Goal: Task Accomplishment & Management: Complete application form

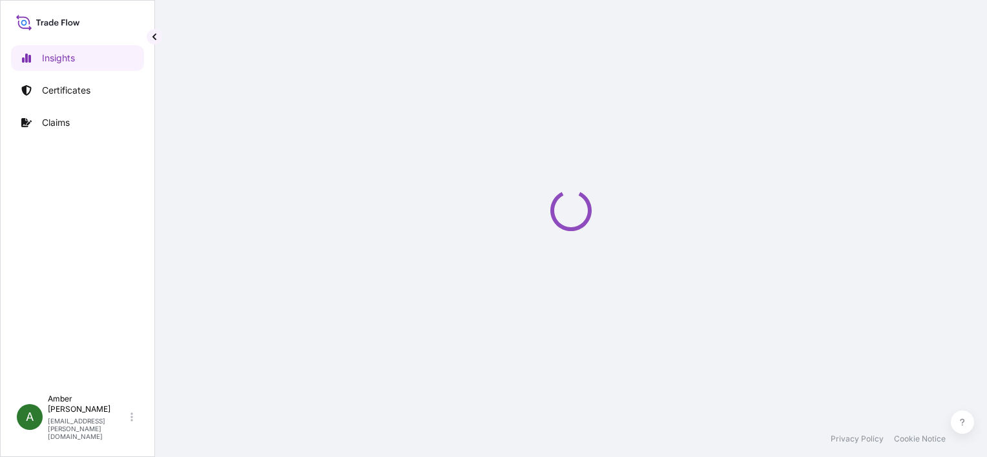
select select "2025"
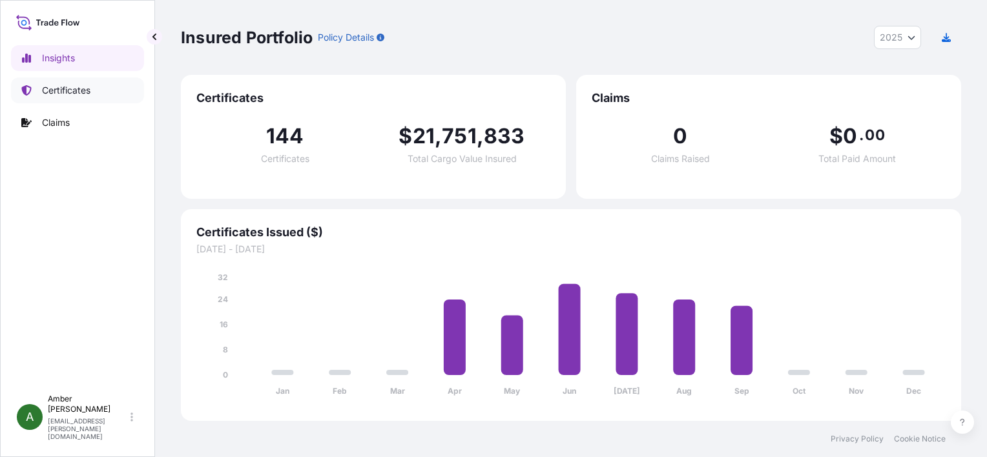
click at [75, 92] on p "Certificates" at bounding box center [66, 90] width 48 height 13
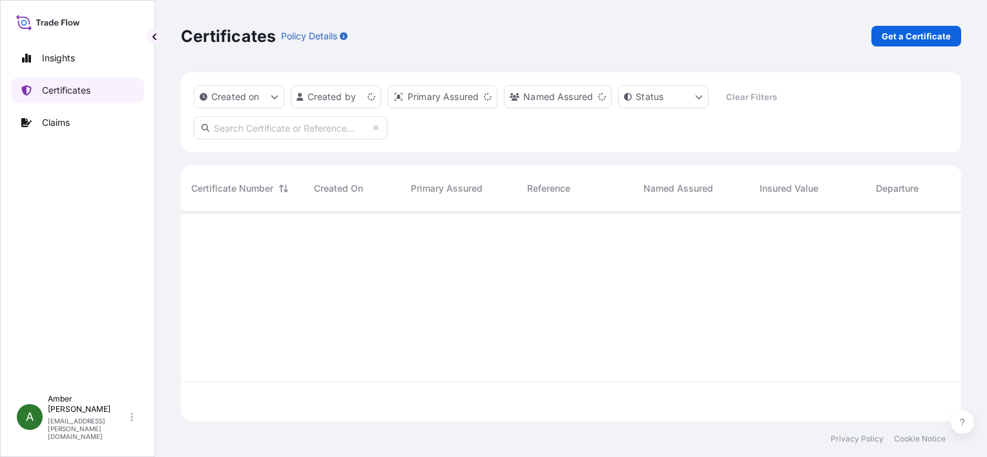
scroll to position [207, 770]
click at [892, 38] on p "Get a Certificate" at bounding box center [916, 36] width 69 height 13
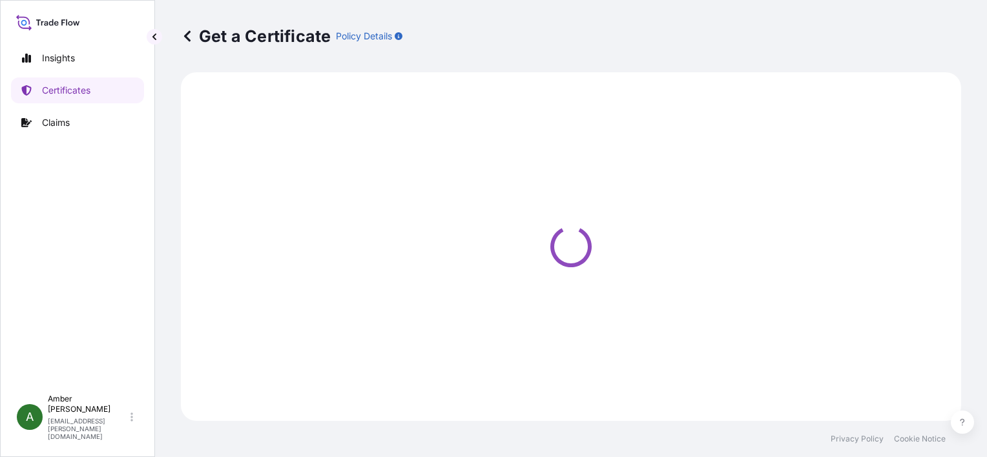
select select "Ocean Vessel"
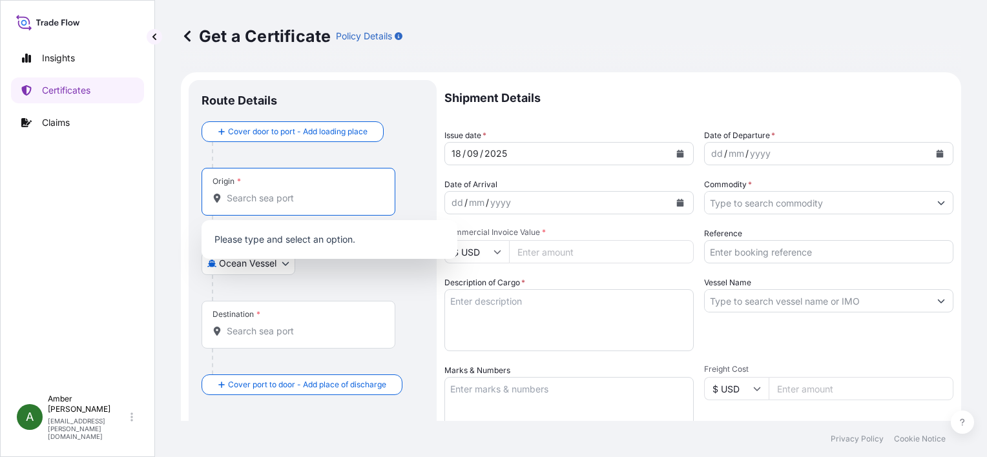
click at [264, 199] on input "Origin *" at bounding box center [303, 198] width 152 height 13
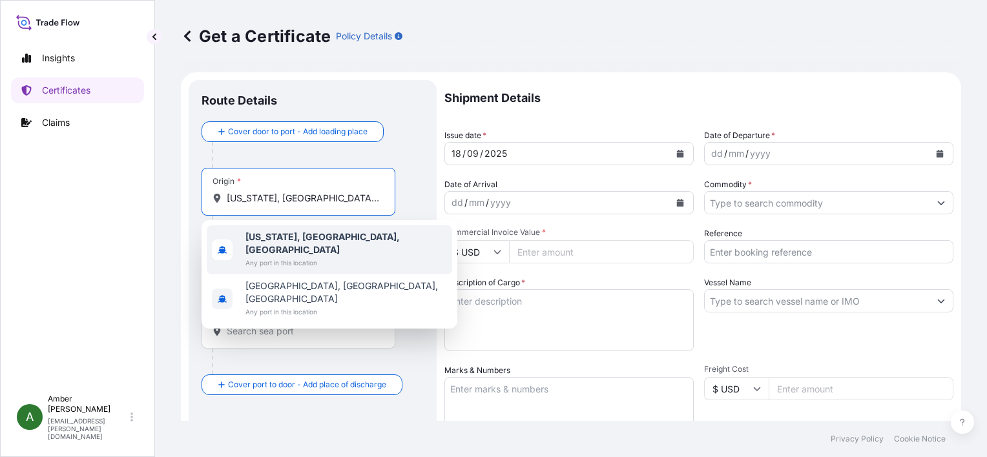
click at [303, 236] on b "[US_STATE], [GEOGRAPHIC_DATA], [GEOGRAPHIC_DATA]" at bounding box center [323, 243] width 154 height 24
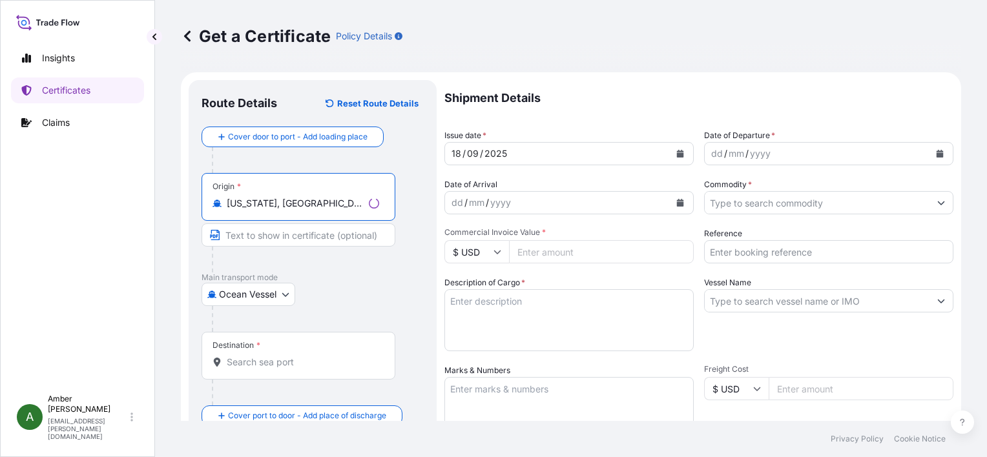
type input "[US_STATE], [GEOGRAPHIC_DATA], [GEOGRAPHIC_DATA]"
click at [271, 370] on div "Destination *" at bounding box center [299, 356] width 194 height 48
click at [271, 369] on input "Destination *" at bounding box center [303, 362] width 152 height 13
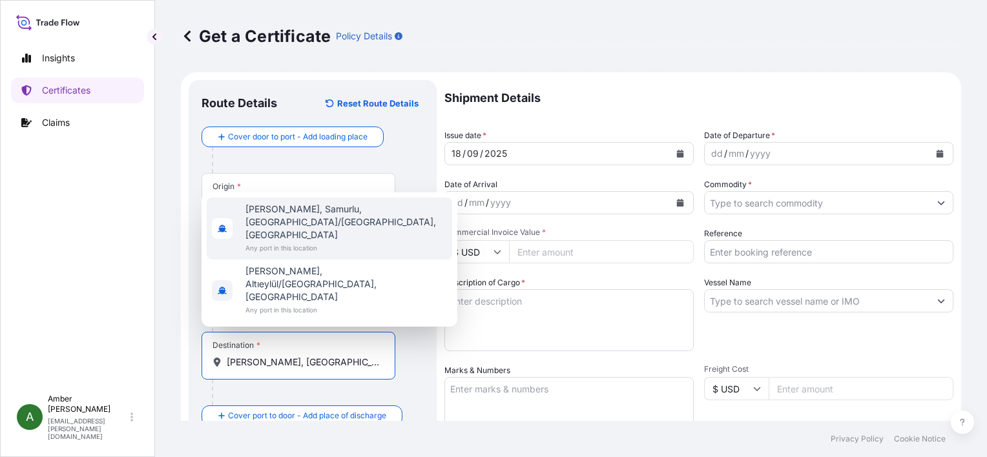
click at [297, 242] on span "[PERSON_NAME], Samurlu, [GEOGRAPHIC_DATA]/[GEOGRAPHIC_DATA], [GEOGRAPHIC_DATA]" at bounding box center [347, 222] width 202 height 39
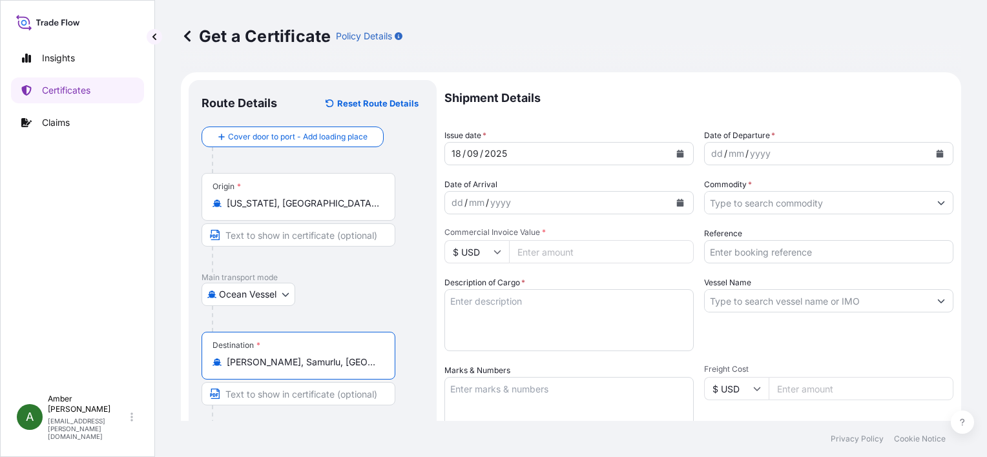
type input "[PERSON_NAME], Samurlu, [GEOGRAPHIC_DATA]/[GEOGRAPHIC_DATA], [GEOGRAPHIC_DATA]"
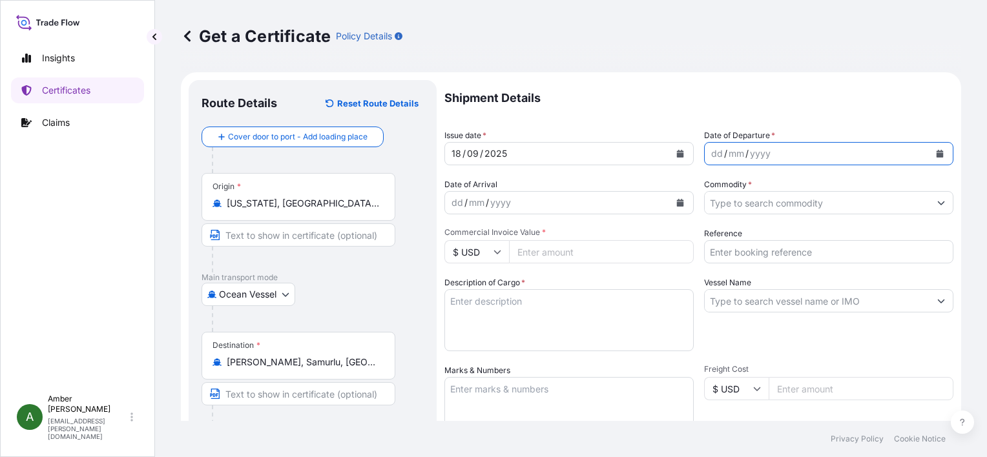
click at [937, 152] on icon "Calendar" at bounding box center [940, 154] width 7 height 8
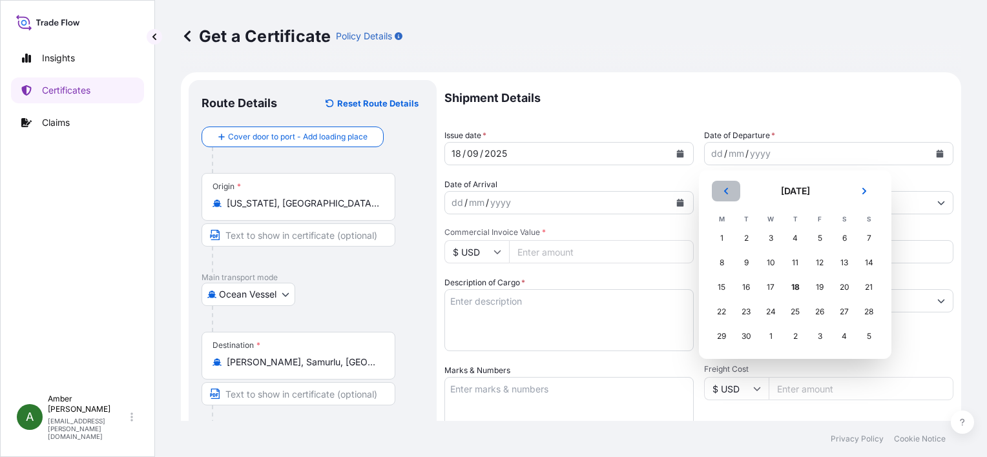
click at [731, 193] on button "Previous" at bounding box center [726, 191] width 28 height 21
click at [821, 341] on div "29" at bounding box center [819, 336] width 23 height 23
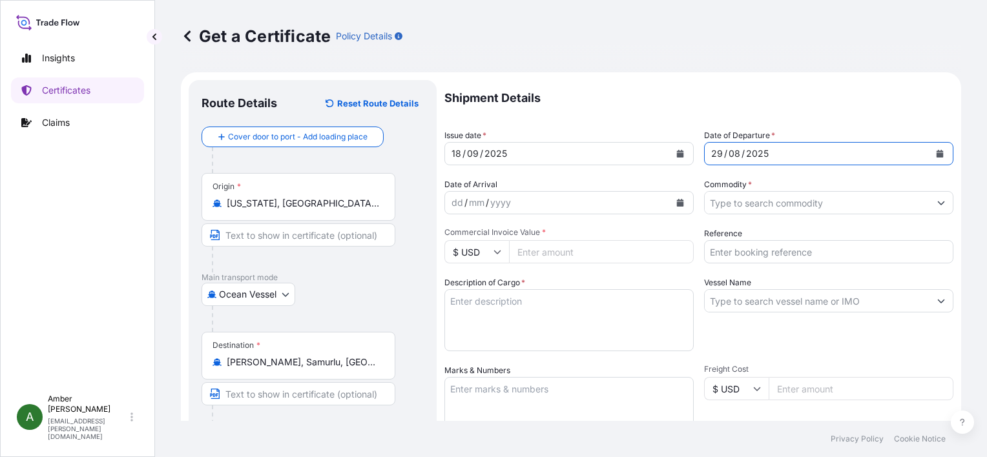
click at [677, 203] on icon "Calendar" at bounding box center [680, 203] width 7 height 8
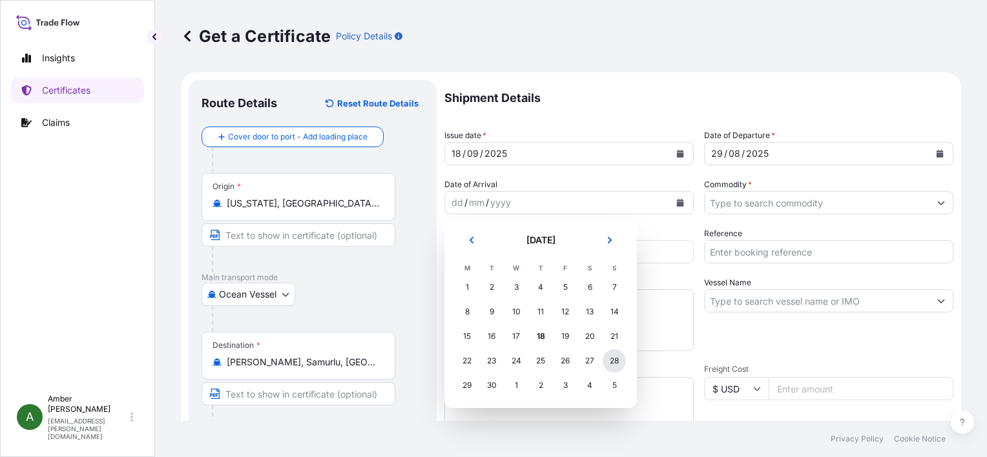
click at [613, 364] on div "28" at bounding box center [614, 361] width 23 height 23
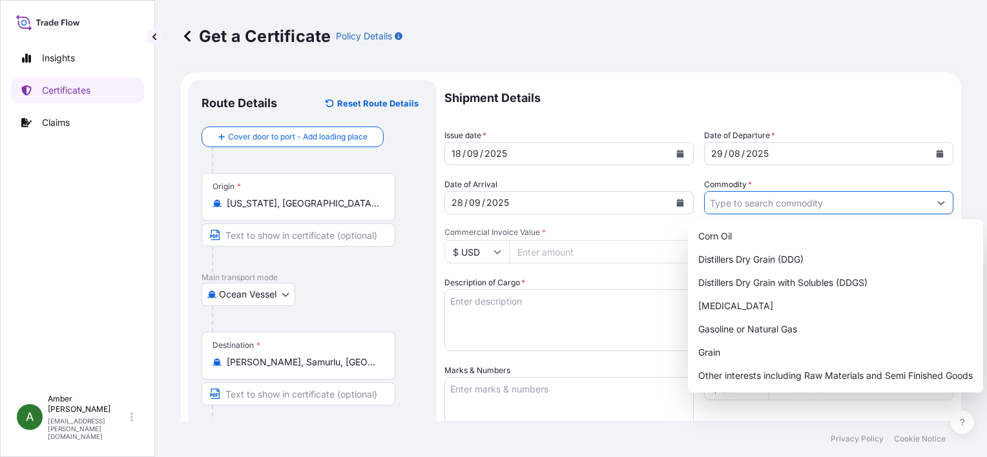
click at [765, 199] on input "Commodity *" at bounding box center [817, 202] width 225 height 23
click at [786, 280] on div "Distillers Dry Grain with Solubles (DDGS)" at bounding box center [835, 282] width 285 height 23
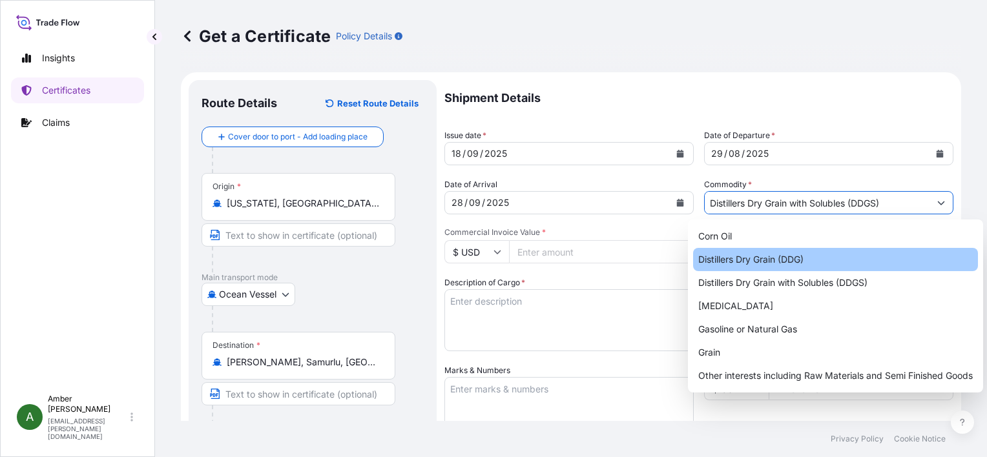
type input "Distillers Dry Grain (DDG)"
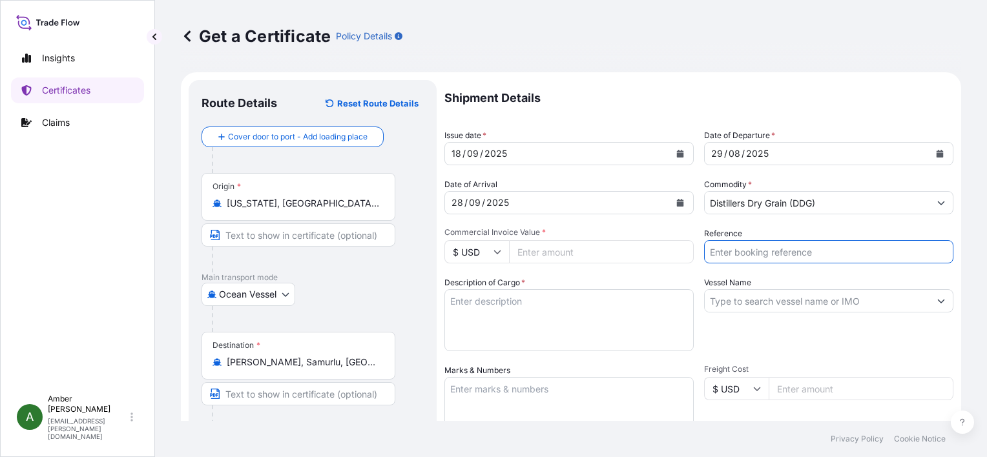
click at [777, 248] on input "Reference" at bounding box center [828, 251] width 249 height 23
paste input "90595847"
type input "90595847"
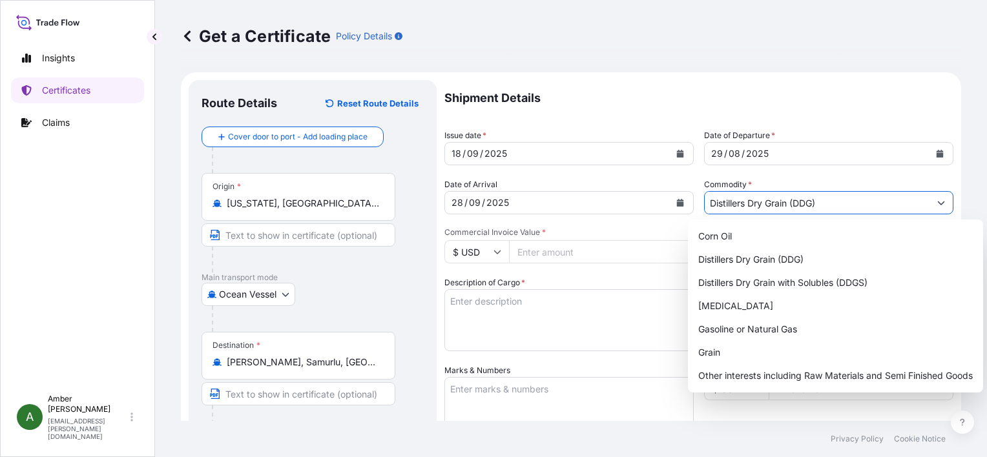
click at [796, 202] on input "Distillers Dry Grain (DDG)" at bounding box center [817, 202] width 225 height 23
click at [809, 277] on div "Distillers Dry Grain with Solubles (DDGS)" at bounding box center [835, 282] width 285 height 23
type input "Distillers Dry Grain with Solubles (DDGS)"
click at [589, 252] on input "Commercial Invoice Value *" at bounding box center [601, 251] width 185 height 23
paste input "160997.06"
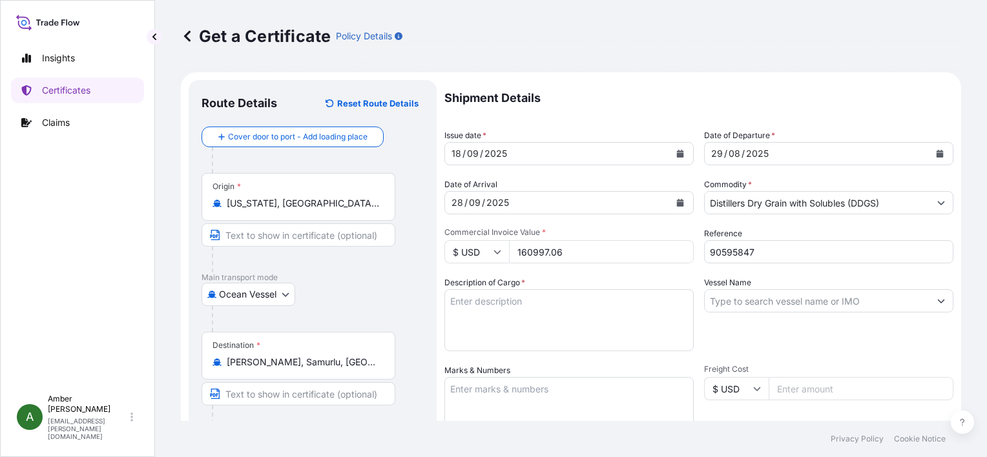
type input "160997.06"
click at [613, 281] on div "Description of Cargo *" at bounding box center [569, 314] width 249 height 75
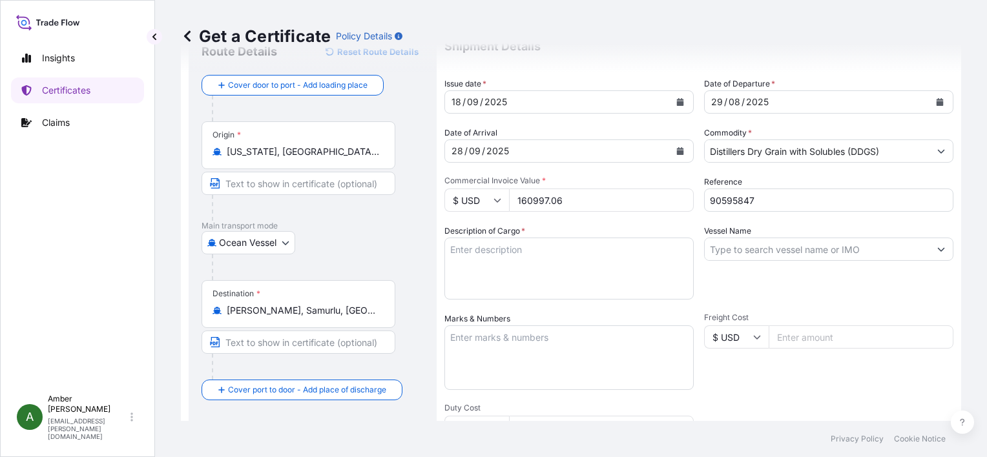
scroll to position [129, 0]
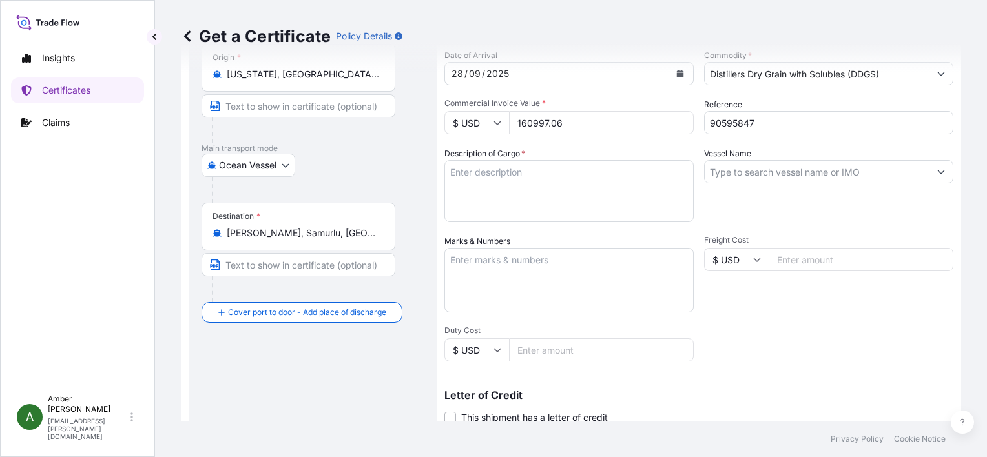
click at [775, 168] on input "Vessel Name" at bounding box center [817, 171] width 225 height 23
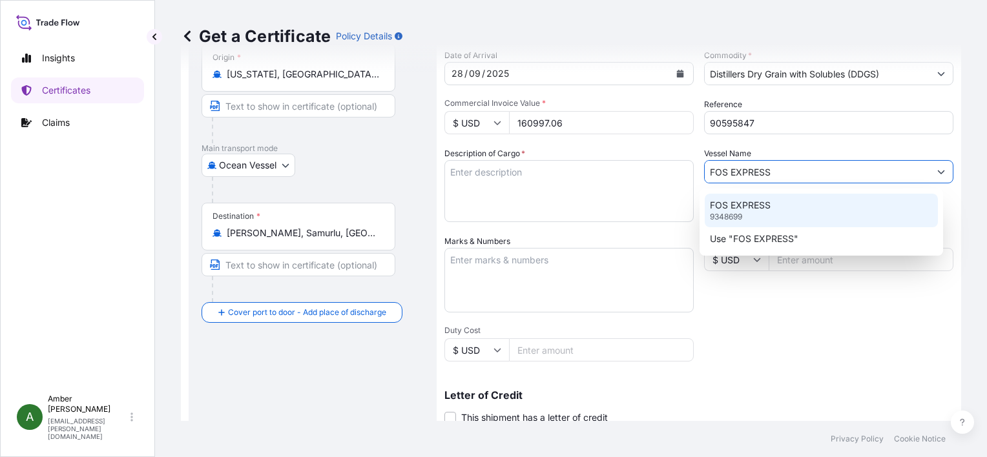
click at [775, 205] on div "FOS EXPRESS 9348699" at bounding box center [821, 211] width 233 height 34
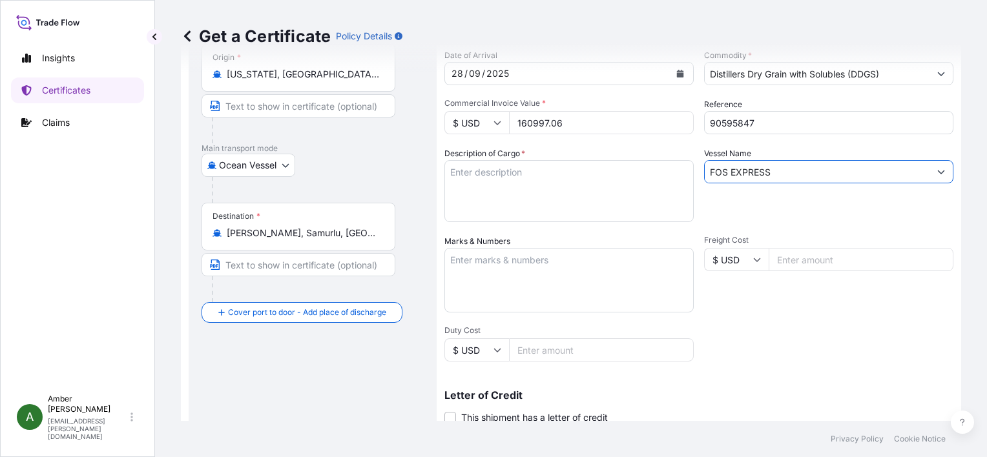
type input "FOS EXPRESS"
click at [773, 205] on div "Vessel Name FOS EXPRESS" at bounding box center [828, 184] width 249 height 75
click at [499, 180] on textarea "Description of Cargo *" at bounding box center [569, 191] width 249 height 62
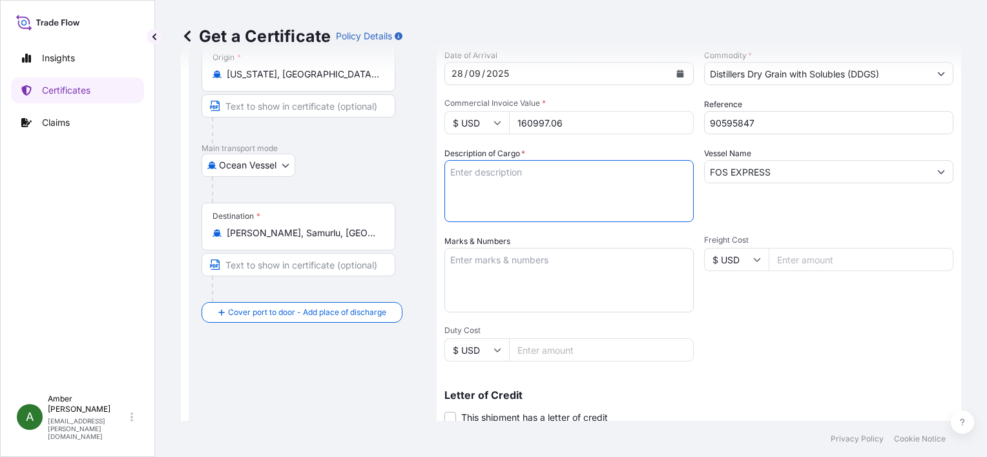
paste textarea "DISTILLERS DRIED GRAINS WITH SOLUBLES TOTAL WEIGHT (MTS): 725.212 FREIGHT PREPA…"
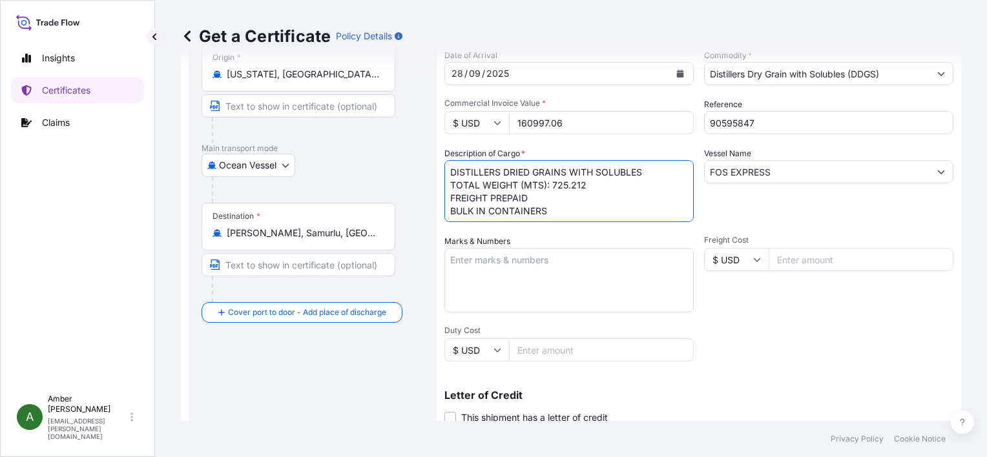
scroll to position [8, 0]
click at [481, 215] on textarea "DISTILLERS DRIED GRAINS WITH SOLUBLES TOTAL WEIGHT (MTS): 725.212 FREIGHT PREPA…" at bounding box center [569, 191] width 249 height 62
paste textarea "X20250821112982"
type textarea "DISTILLERS DRIED GRAINS WITH SOLUBLES TOTAL WEIGHT (MTS): 725.212 FREIGHT PREPA…"
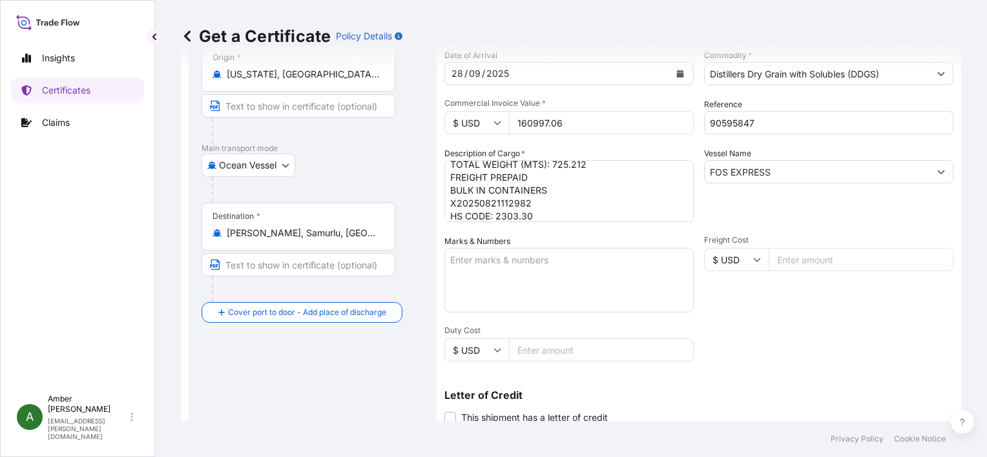
click at [784, 205] on div "Vessel Name FOS EXPRESS" at bounding box center [828, 184] width 249 height 75
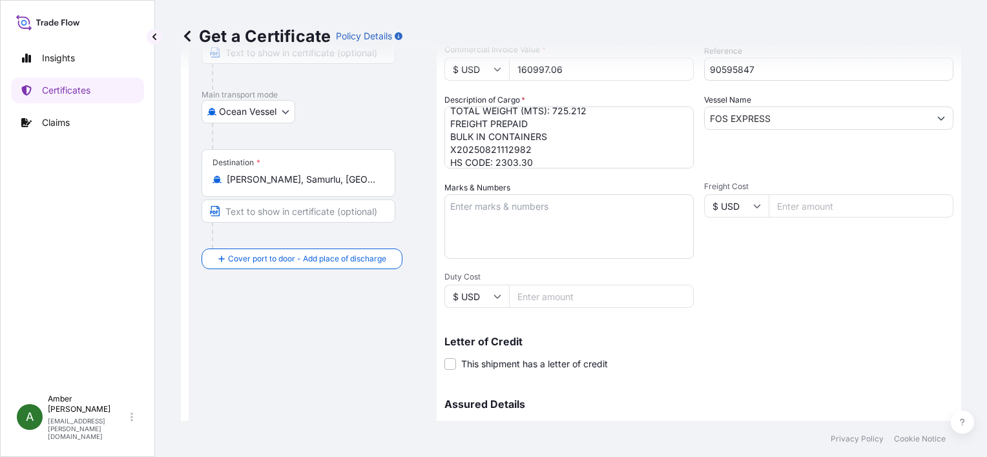
scroll to position [318, 0]
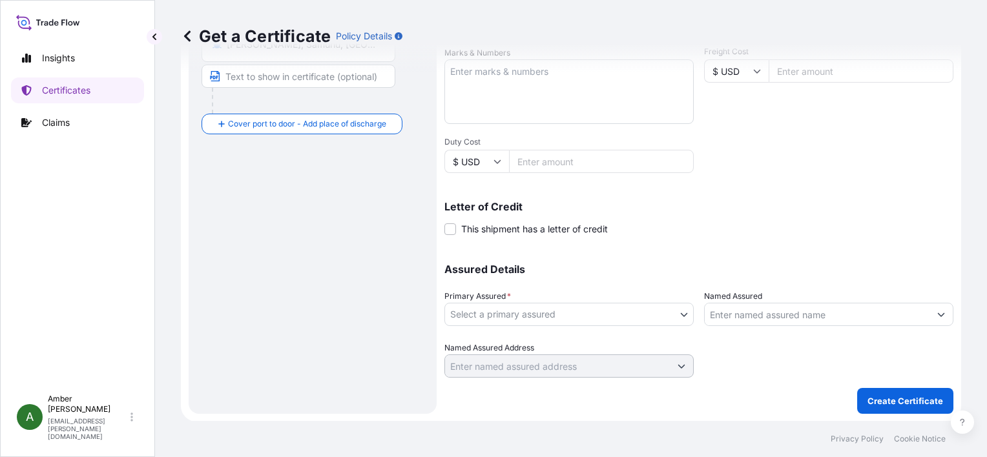
click at [568, 314] on body "Insights Certificates Claims A [PERSON_NAME] [PERSON_NAME][EMAIL_ADDRESS][PERSO…" at bounding box center [493, 228] width 987 height 457
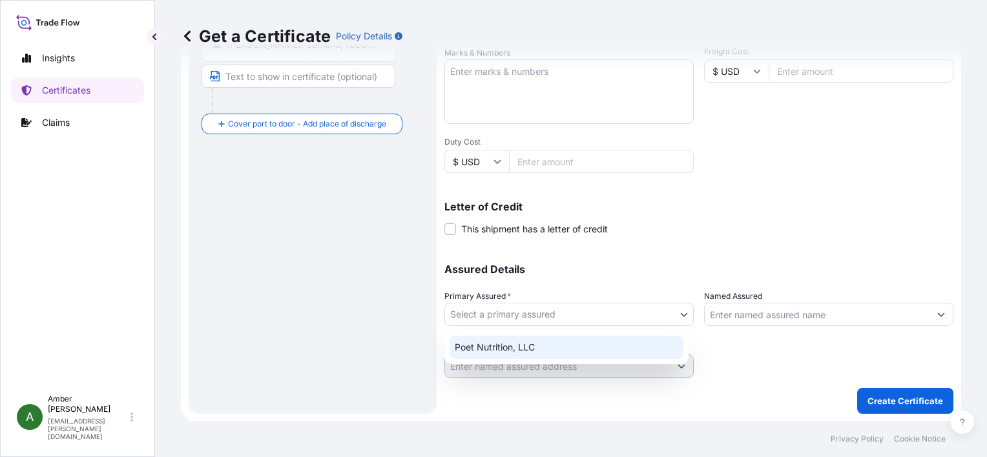
click at [541, 342] on div "Poet Nutrition, LLC" at bounding box center [567, 347] width 234 height 23
select select "31546"
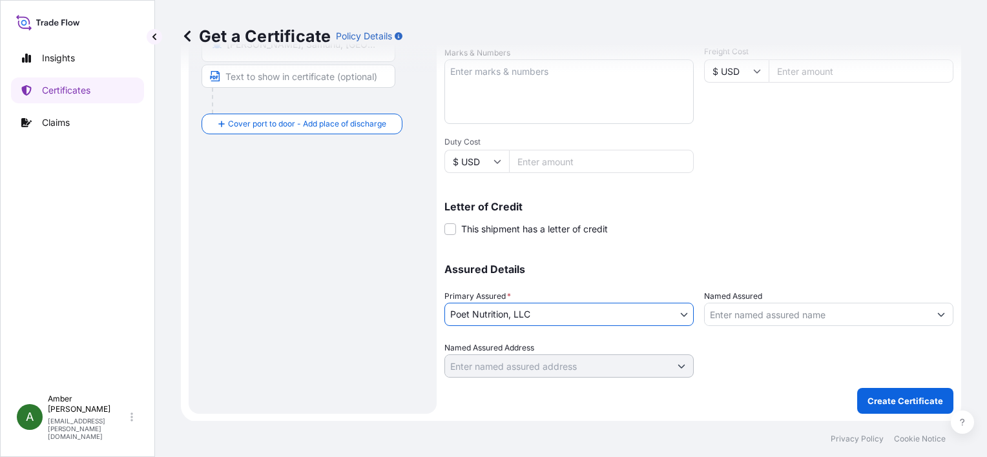
click at [782, 313] on input "Named Assured" at bounding box center [817, 314] width 225 height 23
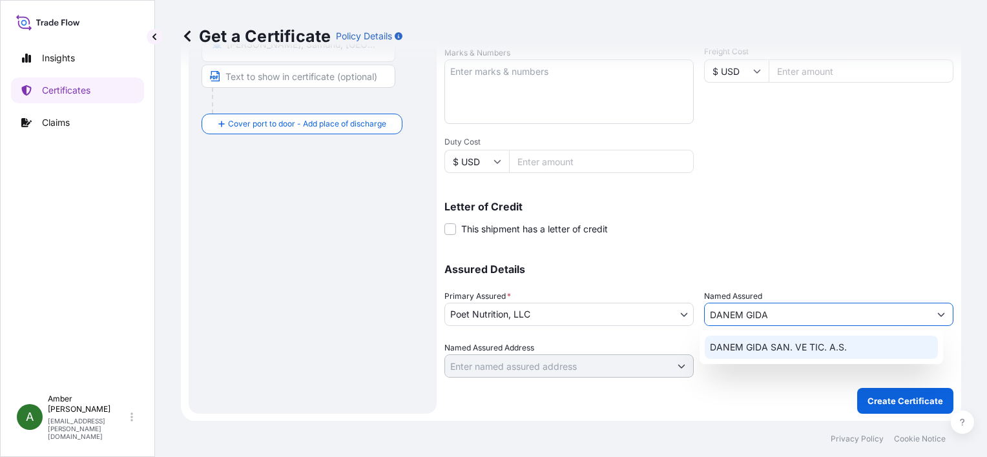
click at [788, 356] on div "DANEM GIDA SAN. VE TIC. A.S." at bounding box center [821, 347] width 233 height 23
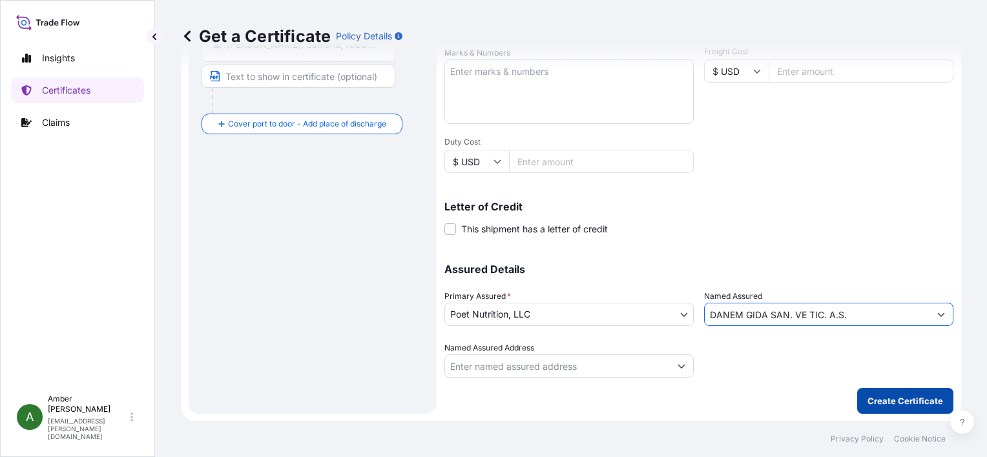
type input "DANEM GIDA SAN. VE TIC. A.S."
click at [879, 403] on p "Create Certificate" at bounding box center [906, 401] width 76 height 13
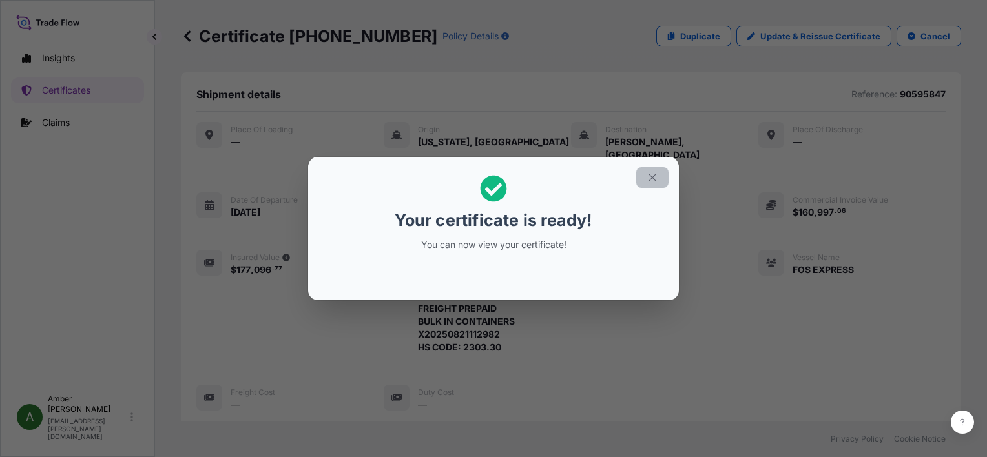
click at [658, 177] on icon "button" at bounding box center [653, 178] width 12 height 12
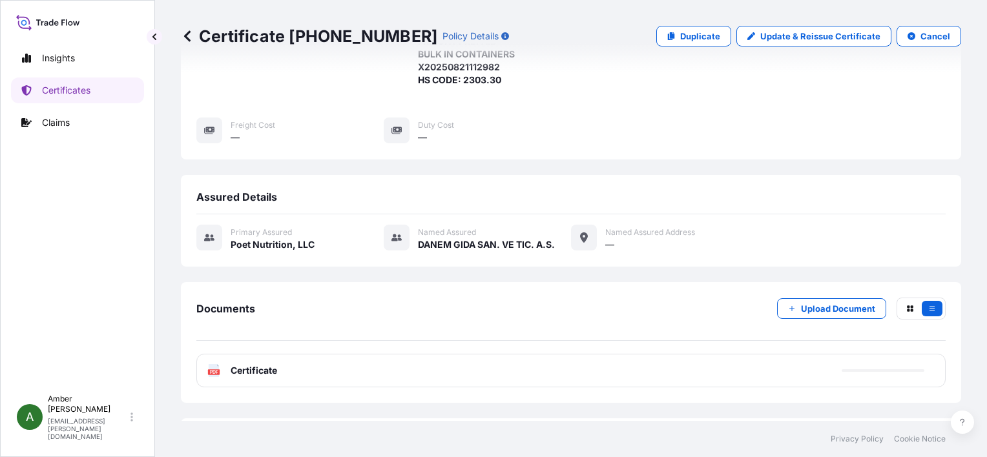
scroll to position [313, 0]
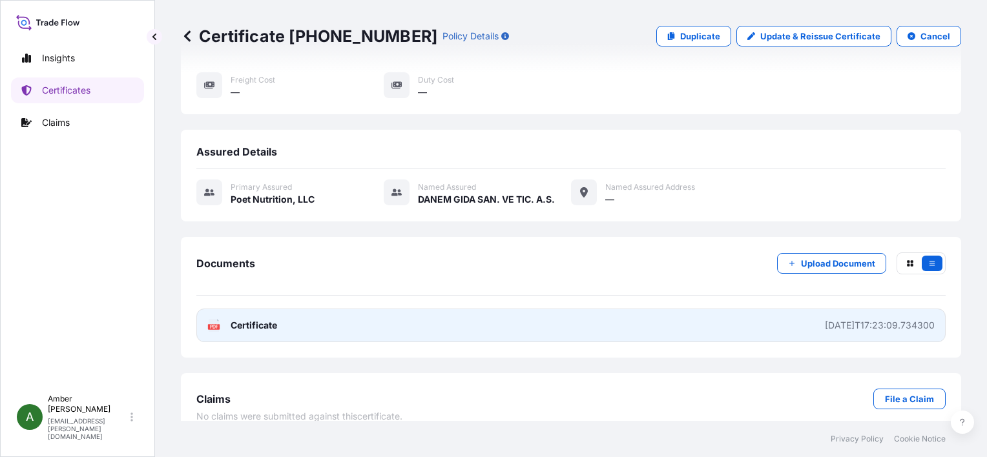
click at [231, 319] on span "Certificate" at bounding box center [254, 325] width 47 height 13
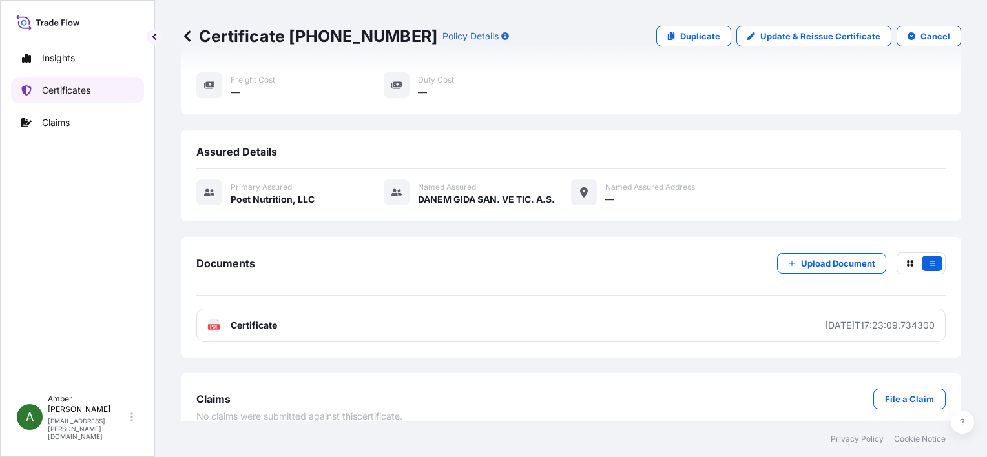
click at [81, 93] on p "Certificates" at bounding box center [66, 90] width 48 height 13
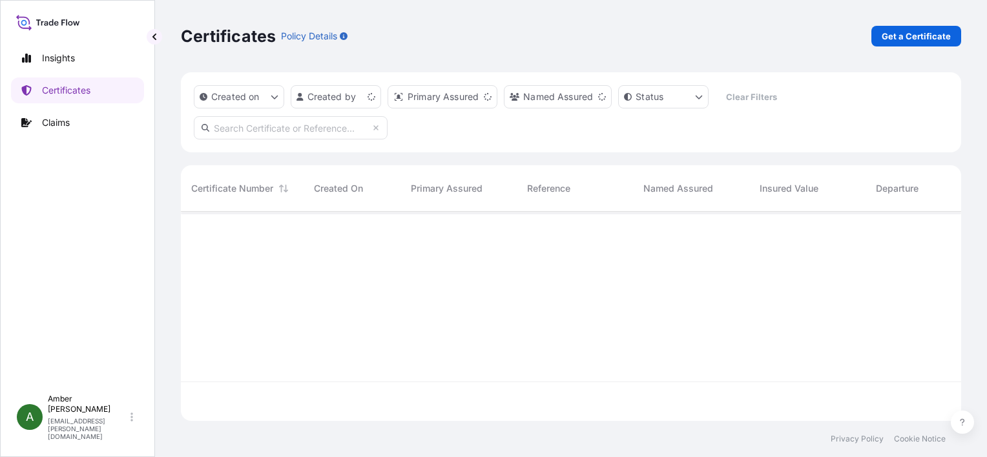
scroll to position [207, 770]
click at [887, 33] on p "Get a Certificate" at bounding box center [916, 36] width 69 height 13
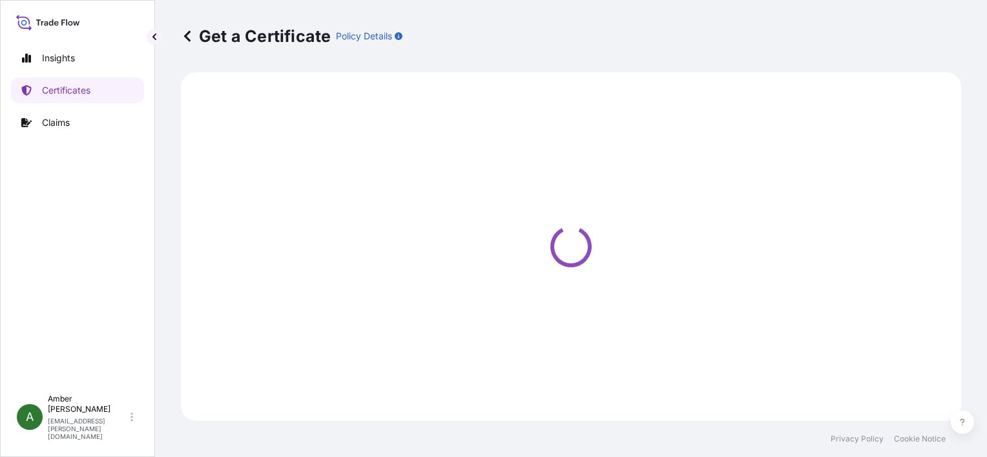
select select "Ocean Vessel"
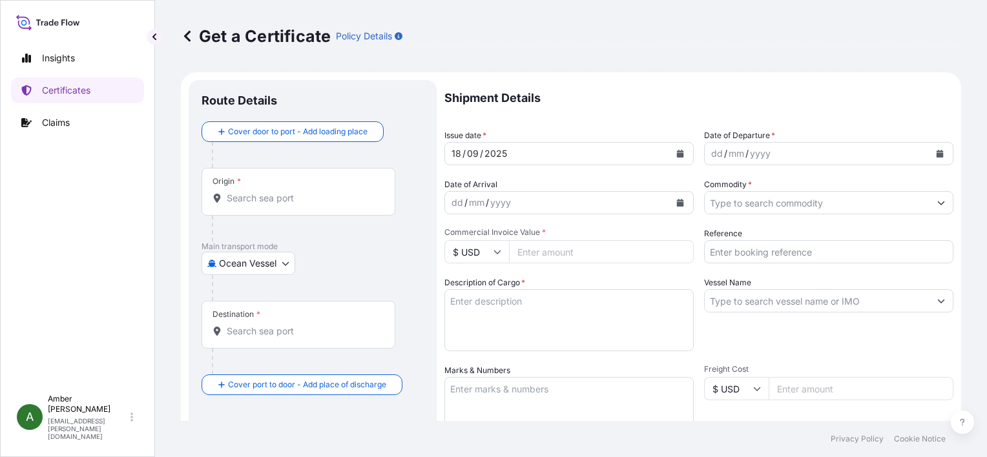
click at [937, 155] on icon "Calendar" at bounding box center [940, 154] width 7 height 8
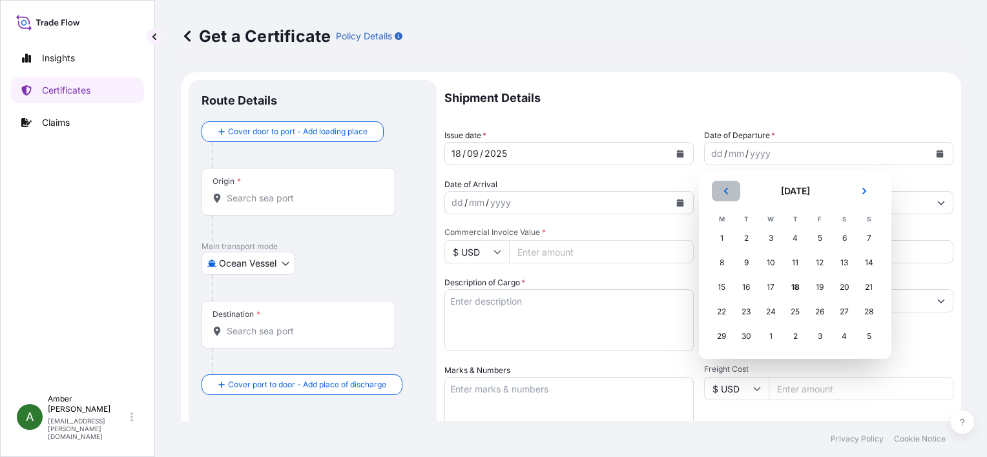
click at [728, 189] on icon "Previous" at bounding box center [726, 191] width 4 height 6
click at [876, 339] on div "31" at bounding box center [868, 336] width 23 height 23
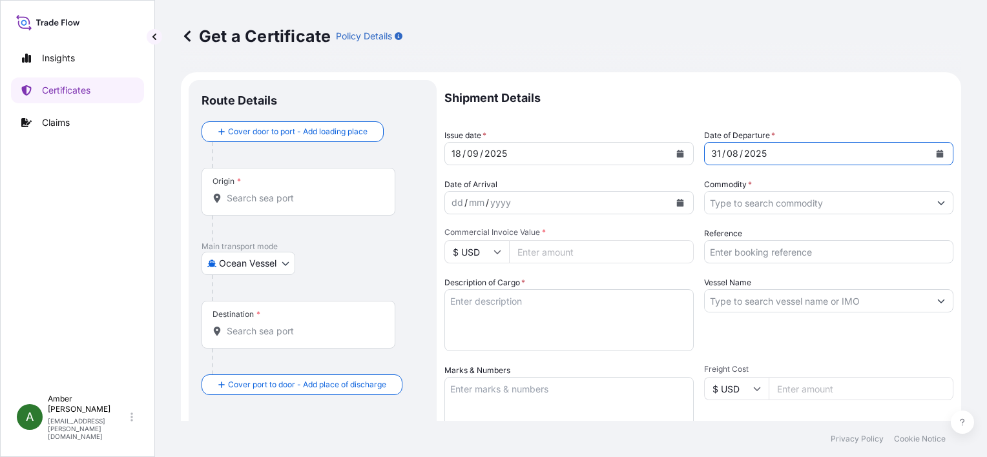
click at [677, 201] on icon "Calendar" at bounding box center [680, 203] width 7 height 8
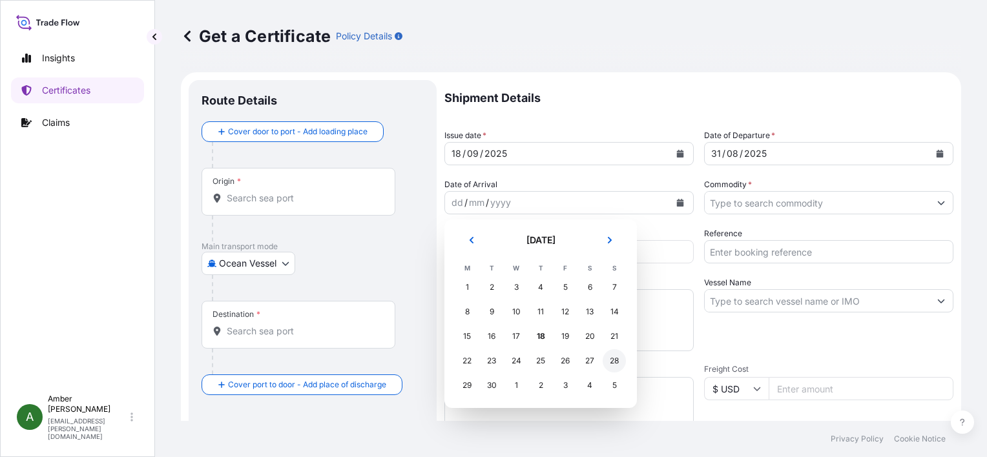
click at [615, 364] on div "28" at bounding box center [614, 361] width 23 height 23
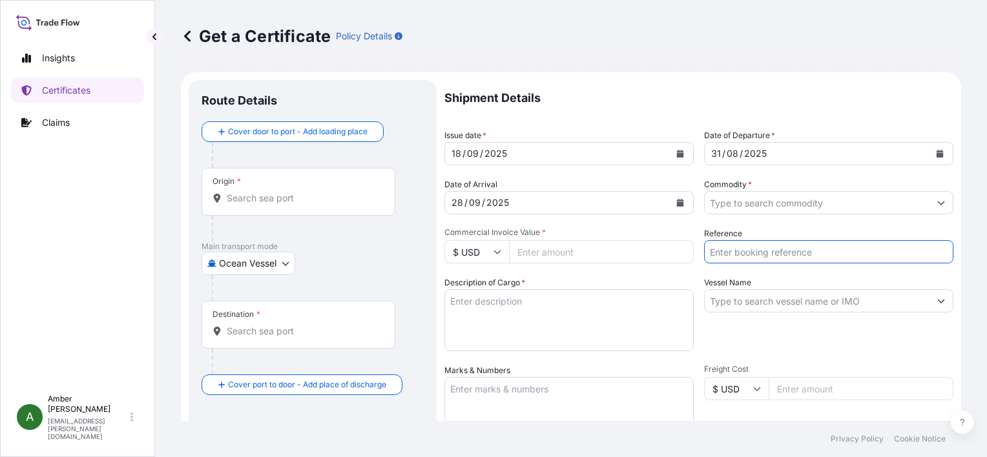
click at [803, 253] on input "Reference" at bounding box center [828, 251] width 249 height 23
paste input "45738293"
type input "45738293"
click at [781, 201] on input "Commodity *" at bounding box center [817, 202] width 225 height 23
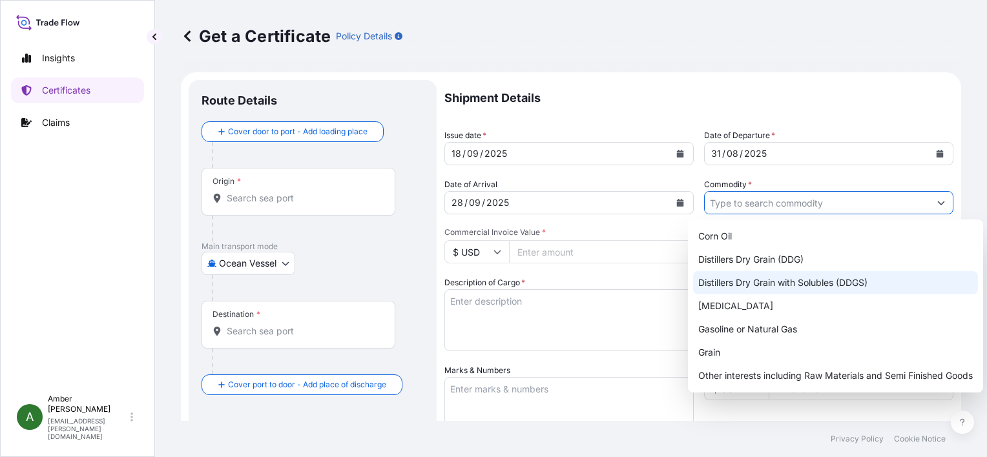
click at [804, 279] on div "Distillers Dry Grain with Solubles (DDGS)" at bounding box center [835, 282] width 285 height 23
type input "Distillers Dry Grain with Solubles (DDGS)"
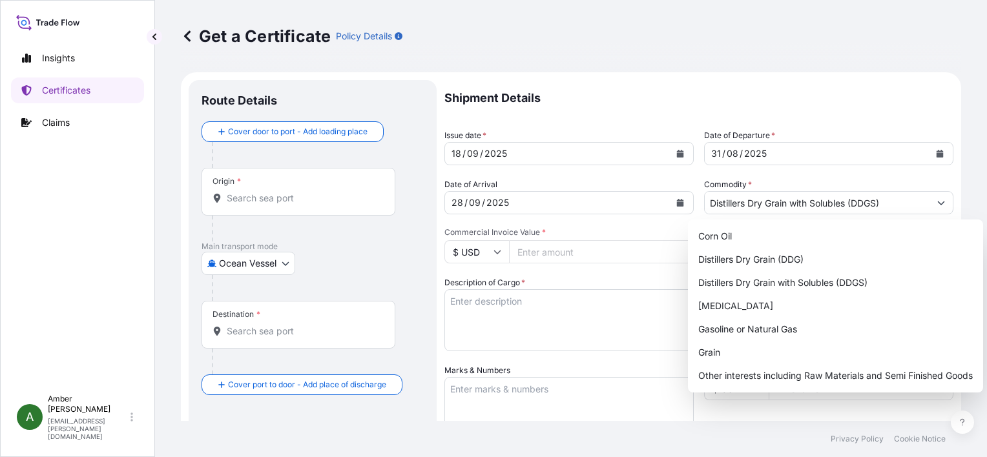
click at [558, 251] on input "Commercial Invoice Value *" at bounding box center [601, 251] width 185 height 23
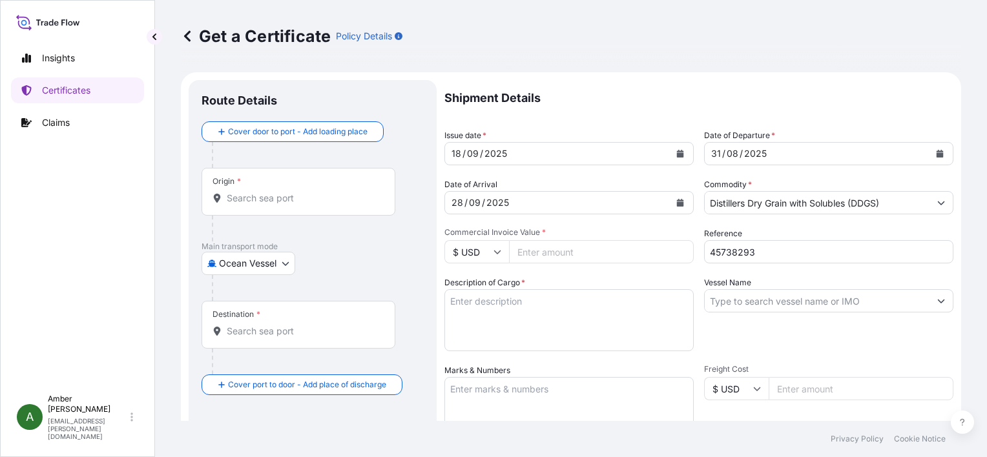
paste input "249817.57"
type input "249817.57"
click at [519, 308] on textarea "Description of Cargo *" at bounding box center [569, 320] width 249 height 62
paste textarea "DISTILLERS DRIED GRAINS WITH SOLUBLES (DDGS) TOTAL WEIGHT (MTS): 1,115.257 FREI…"
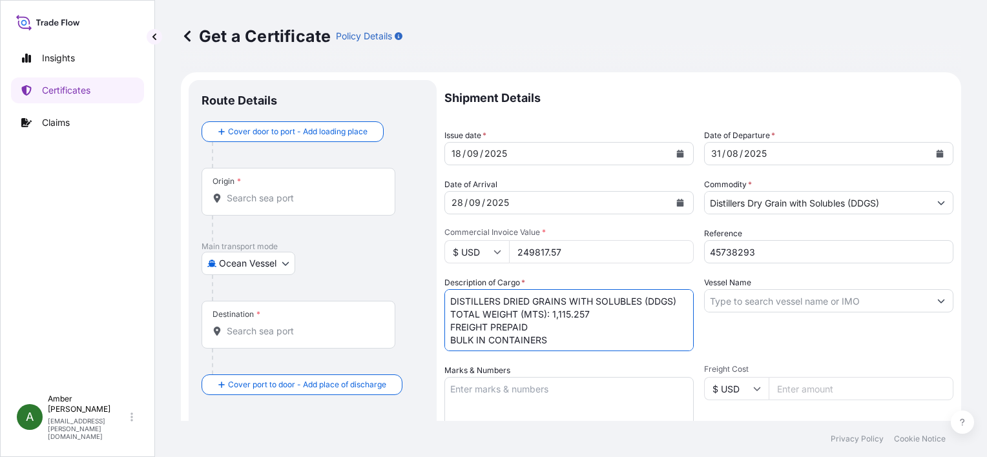
scroll to position [21, 0]
click at [532, 341] on textarea "DISTILLERS DRIED GRAINS WITH SOLUBLES (DDGS) TOTAL WEIGHT (MTS): 1,115.257 FREI…" at bounding box center [569, 320] width 249 height 62
paste textarea "X20250826379561"
type textarea "DISTILLERS DRIED GRAINS WITH SOLUBLES (DDGS) TOTAL WEIGHT (MTS): 1,115.257 FREI…"
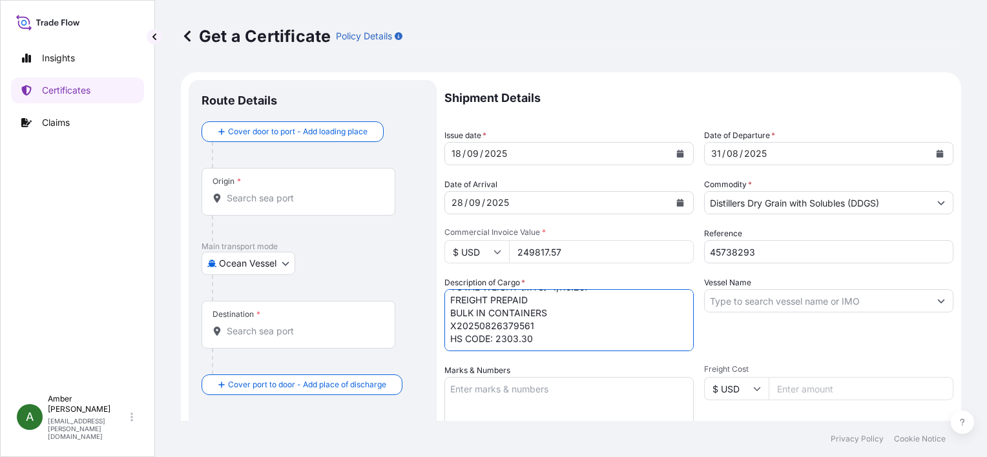
click at [834, 301] on input "Vessel Name" at bounding box center [817, 300] width 225 height 23
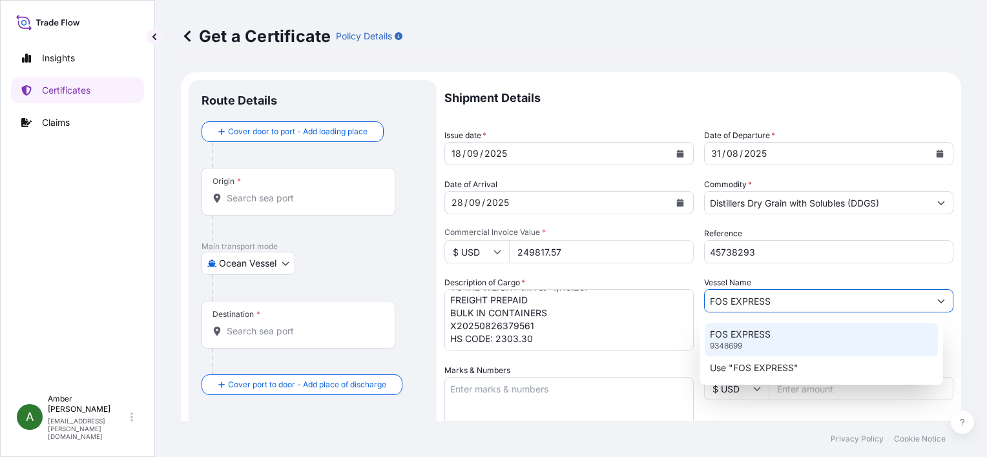
click at [740, 333] on p "FOS EXPRESS" at bounding box center [740, 334] width 61 height 13
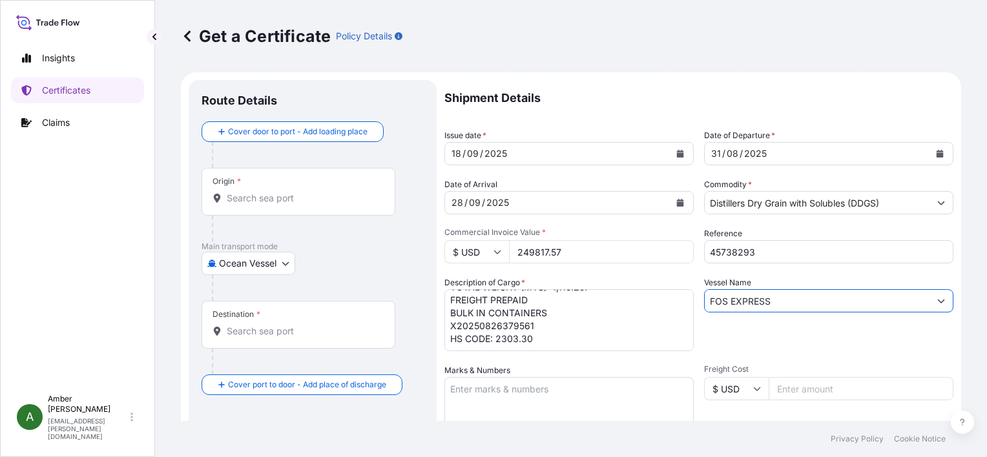
type input "FOS EXPRESS"
click at [233, 197] on input "Origin *" at bounding box center [303, 198] width 152 height 13
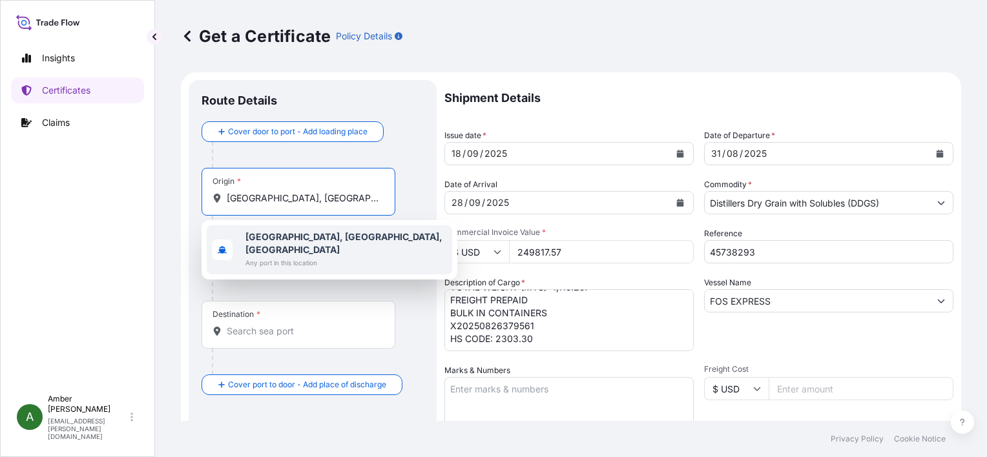
click at [266, 236] on b "[GEOGRAPHIC_DATA], [GEOGRAPHIC_DATA], [GEOGRAPHIC_DATA]" at bounding box center [344, 243] width 197 height 24
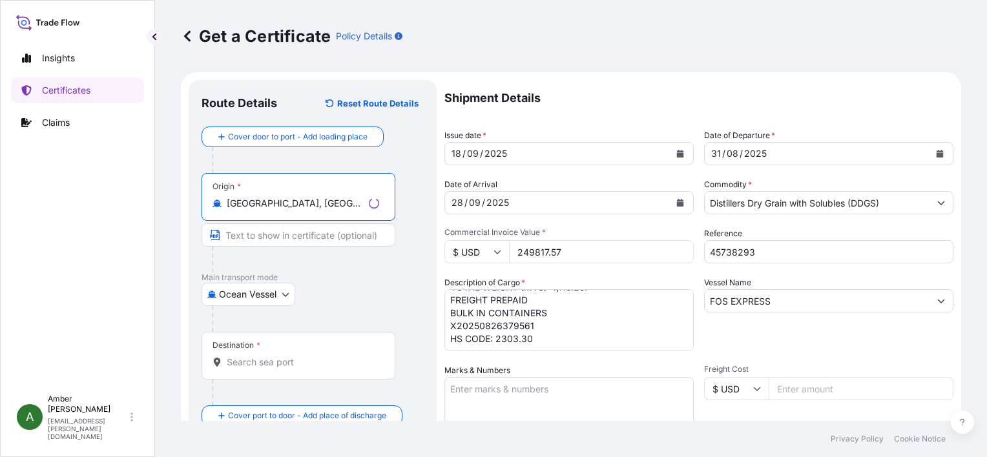
type input "[GEOGRAPHIC_DATA], [GEOGRAPHIC_DATA], [GEOGRAPHIC_DATA]"
click at [258, 367] on input "Destination *" at bounding box center [303, 362] width 152 height 13
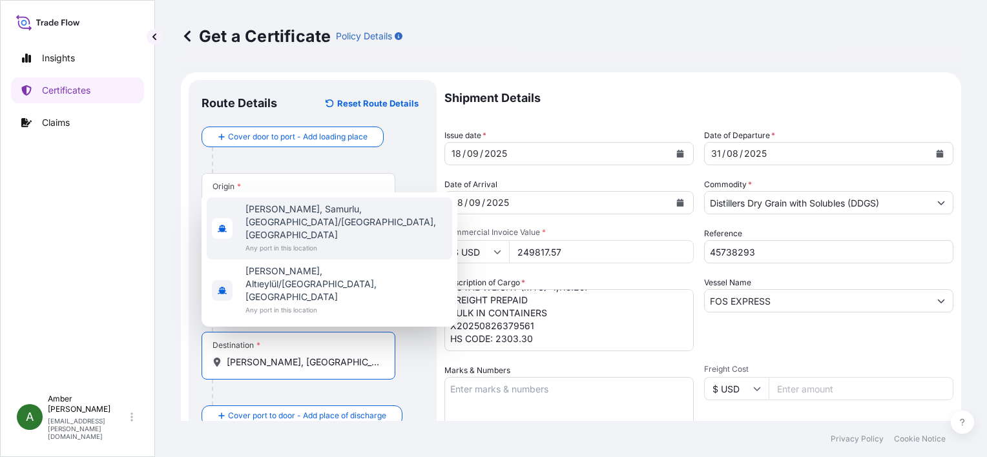
click at [284, 255] on span "Any port in this location" at bounding box center [347, 248] width 202 height 13
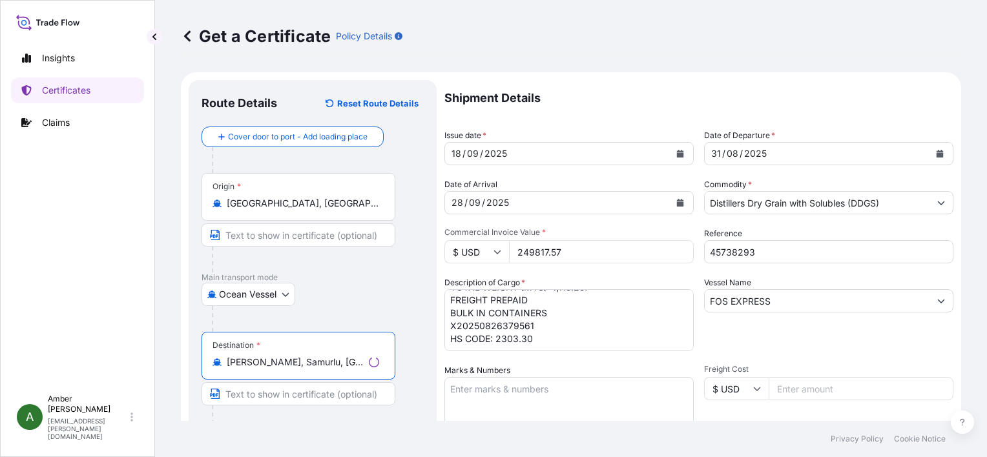
type input "[PERSON_NAME], Samurlu, [GEOGRAPHIC_DATA]/[GEOGRAPHIC_DATA], [GEOGRAPHIC_DATA]"
click at [785, 335] on div "Vessel Name FOS EXPRESS" at bounding box center [828, 314] width 249 height 75
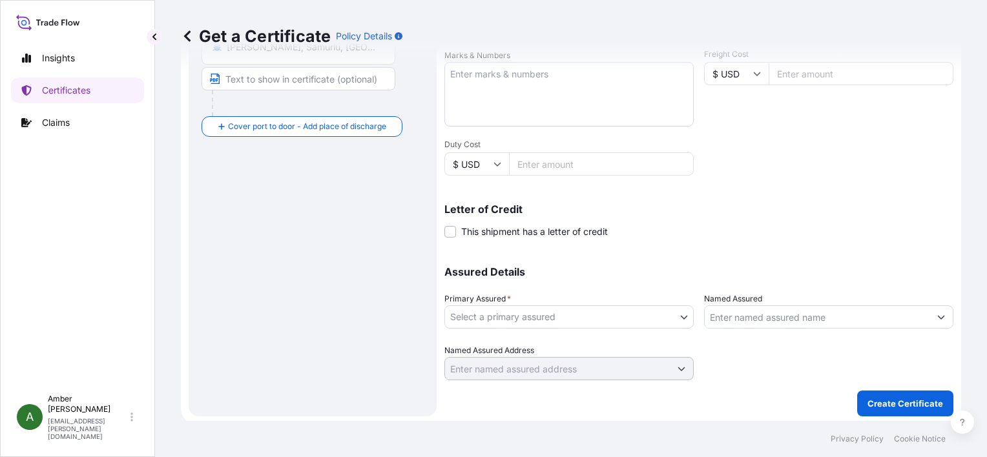
scroll to position [318, 0]
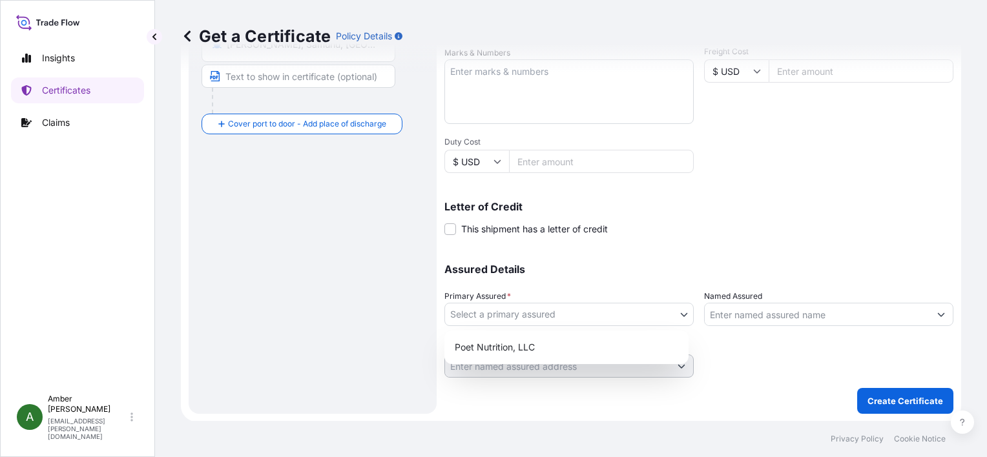
click at [629, 309] on body "2 options available. Insights Certificates Claims A [PERSON_NAME] [PERSON_NAME]…" at bounding box center [493, 228] width 987 height 457
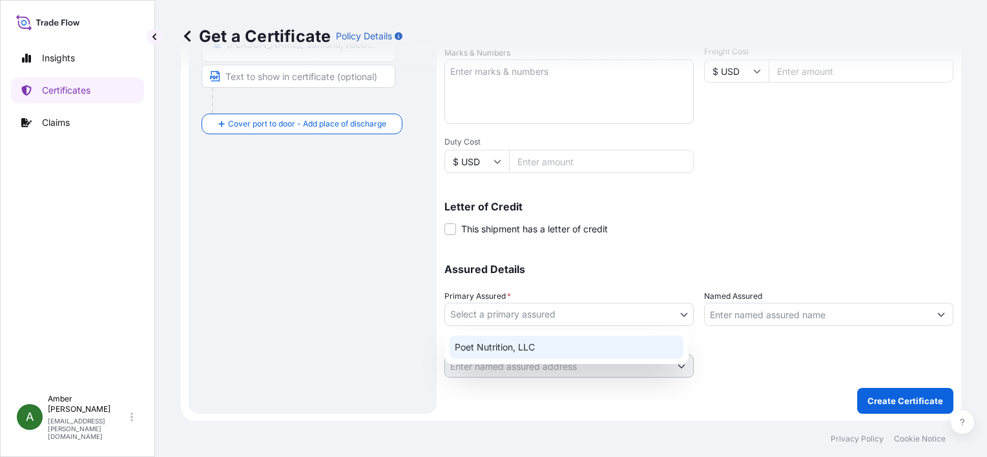
click at [590, 347] on div "Poet Nutrition, LLC" at bounding box center [567, 347] width 234 height 23
select select "31546"
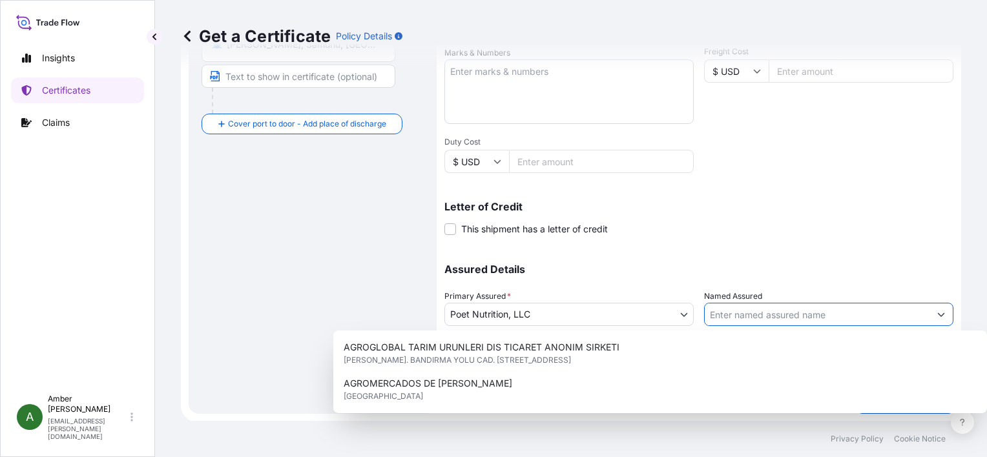
click at [777, 317] on input "Named Assured" at bounding box center [817, 314] width 225 height 23
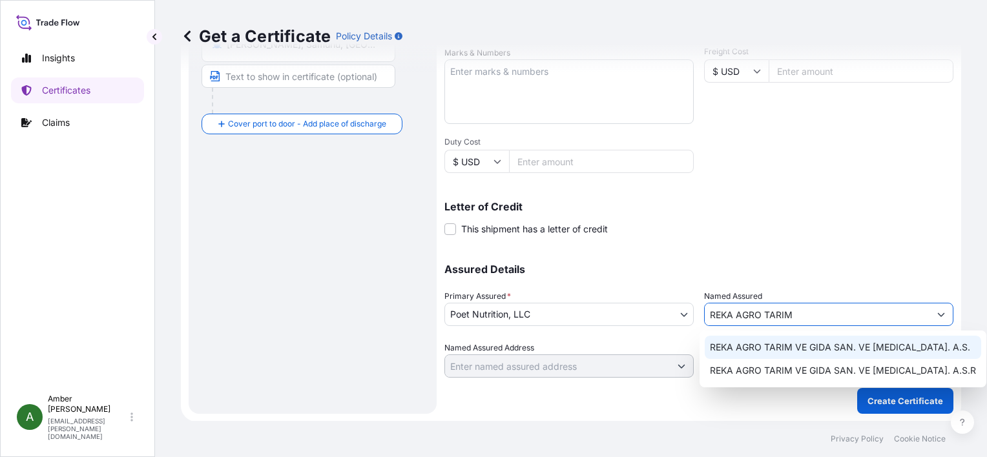
click at [784, 346] on span "REKA AGRO TARIM VE GIDA SAN. VE [MEDICAL_DATA]. A.S." at bounding box center [840, 347] width 260 height 13
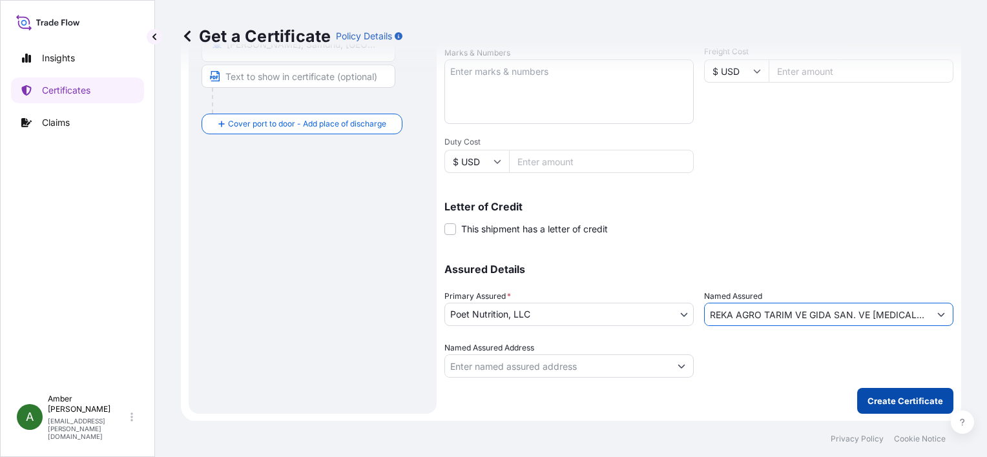
type input "REKA AGRO TARIM VE GIDA SAN. VE [MEDICAL_DATA]. A.S."
click at [897, 403] on p "Create Certificate" at bounding box center [906, 401] width 76 height 13
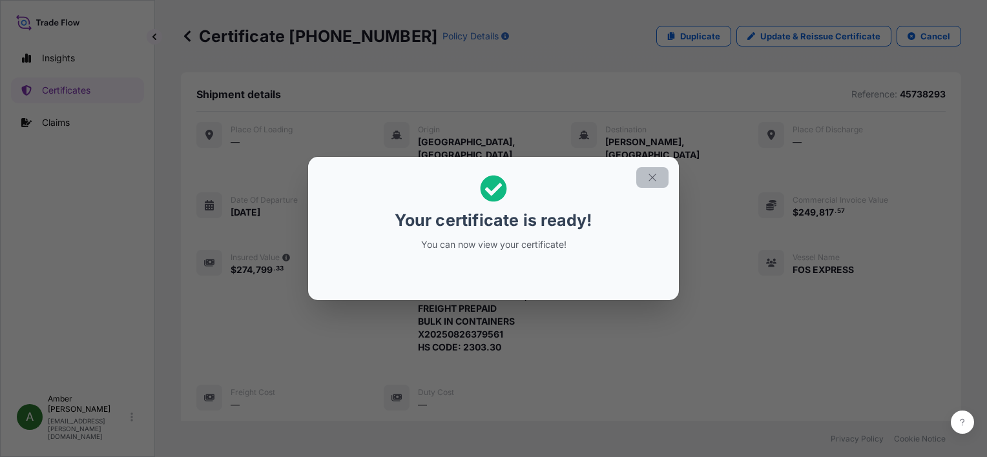
click at [654, 175] on icon "button" at bounding box center [653, 178] width 12 height 12
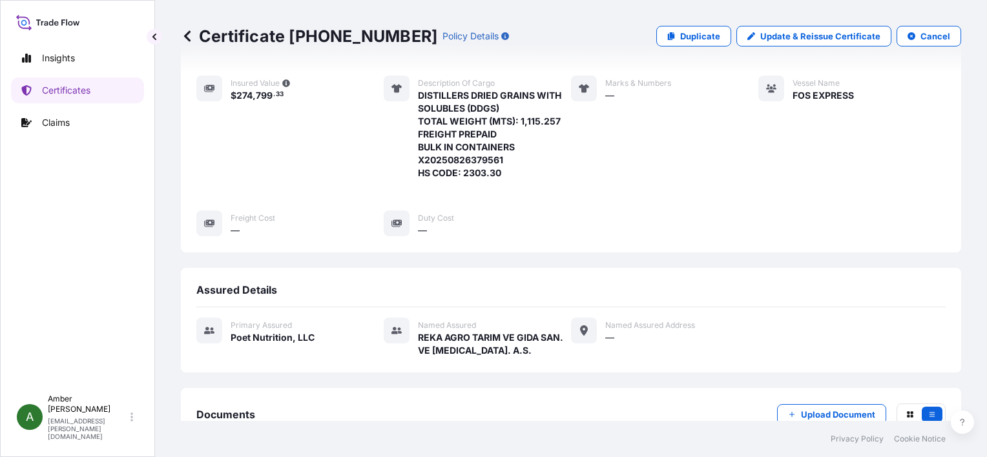
scroll to position [326, 0]
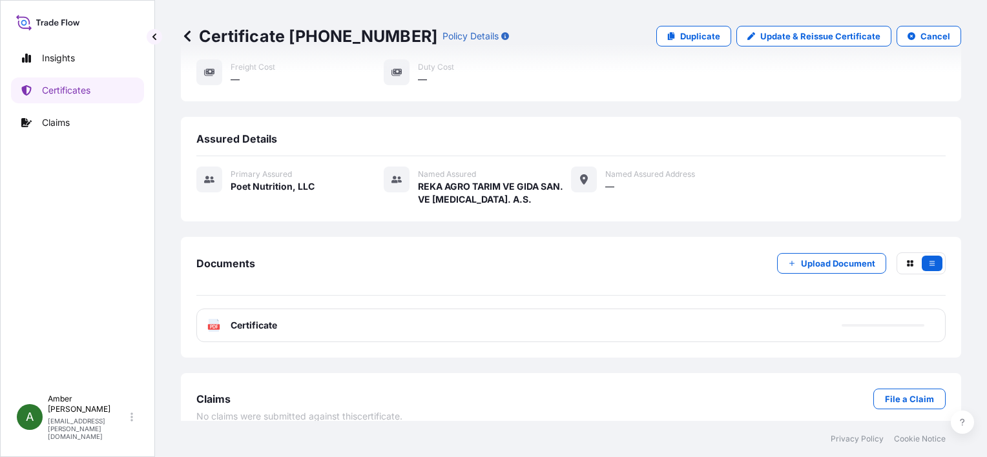
click at [243, 319] on span "Certificate" at bounding box center [254, 325] width 47 height 13
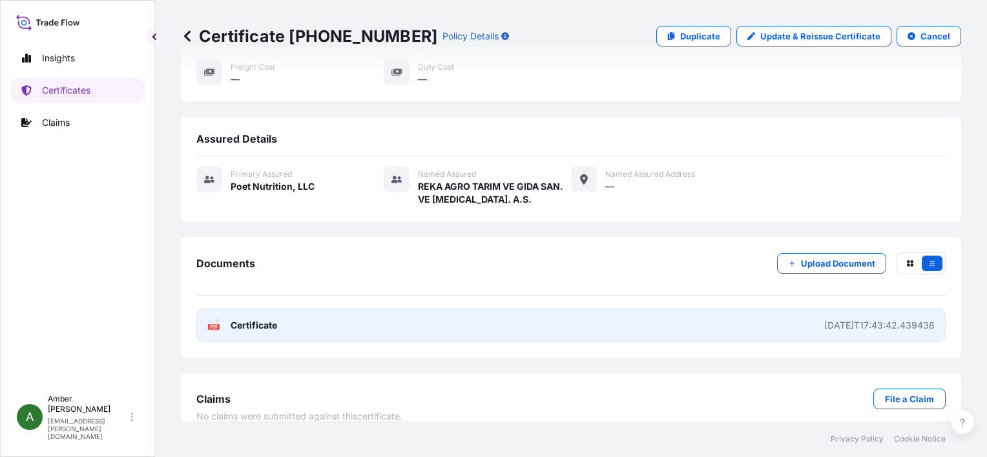
click at [238, 319] on span "Certificate" at bounding box center [254, 325] width 47 height 13
